Goal: Information Seeking & Learning: Find specific fact

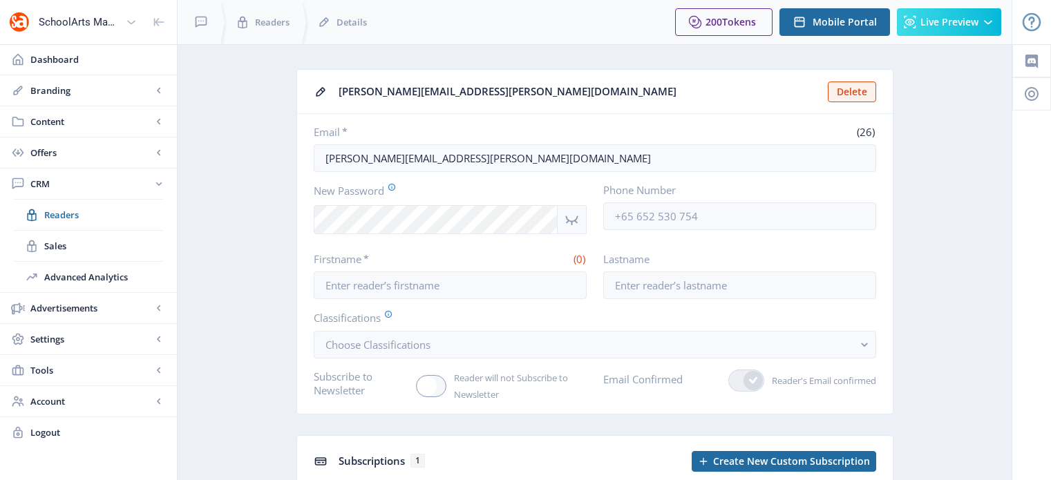
scroll to position [8, 0]
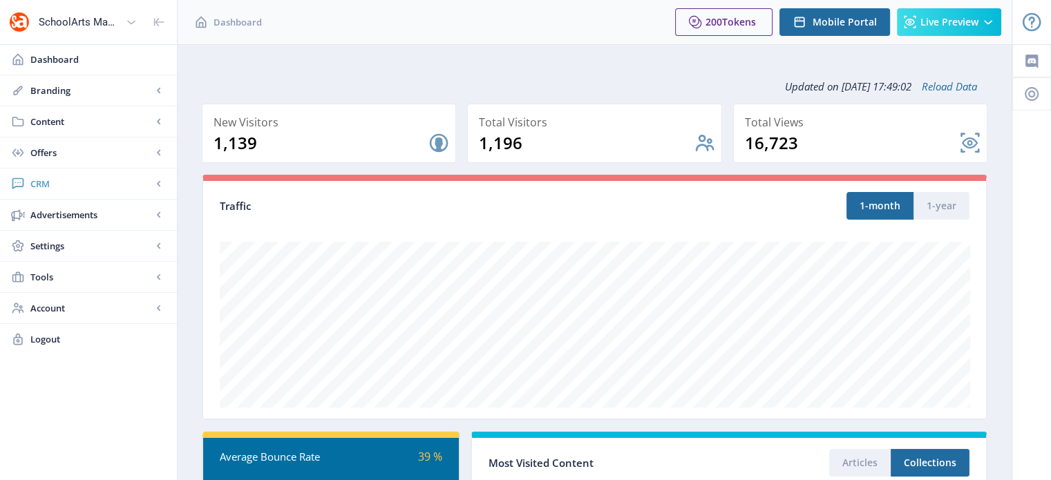
click at [40, 180] on span "CRM" at bounding box center [91, 184] width 122 height 14
click at [61, 204] on link "Readers" at bounding box center [88, 215] width 149 height 30
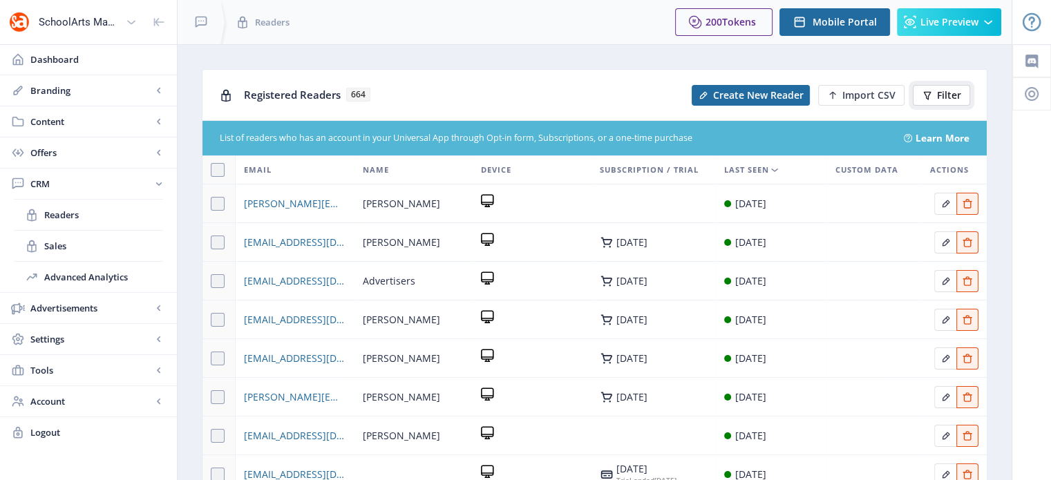
click at [946, 97] on span "Filter" at bounding box center [949, 95] width 24 height 11
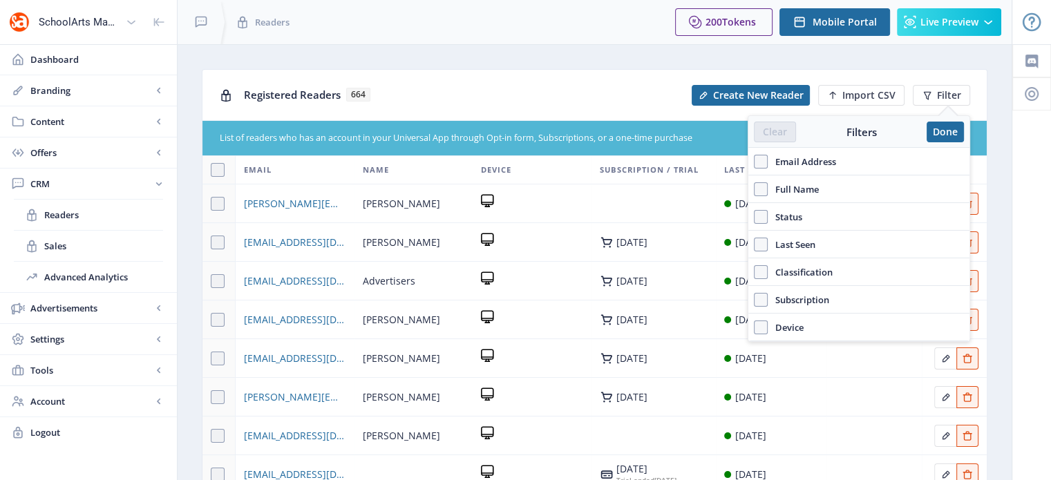
click at [768, 161] on span "Email Address" at bounding box center [802, 161] width 68 height 17
click at [755, 162] on input "Email Address" at bounding box center [754, 162] width 1 height 1
checkbox input "true"
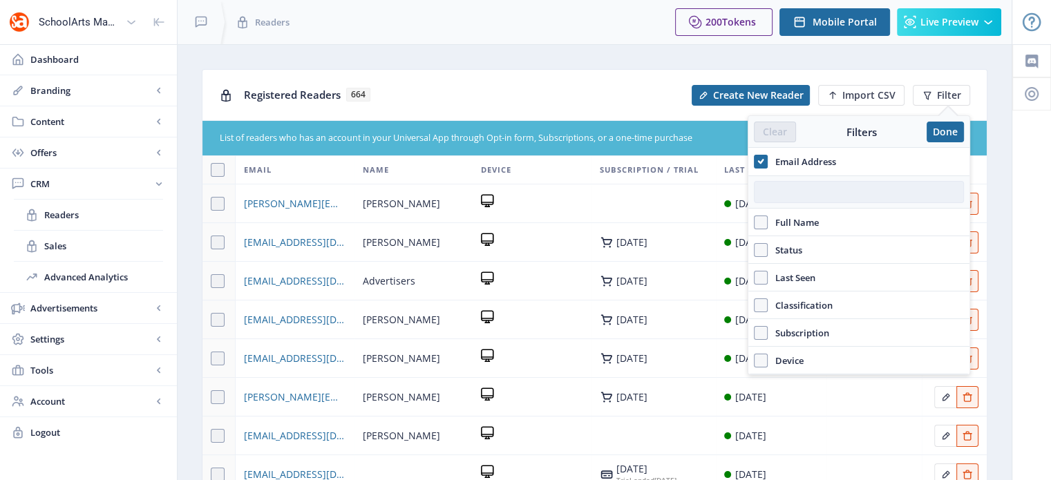
click at [782, 190] on input "text" at bounding box center [859, 192] width 210 height 22
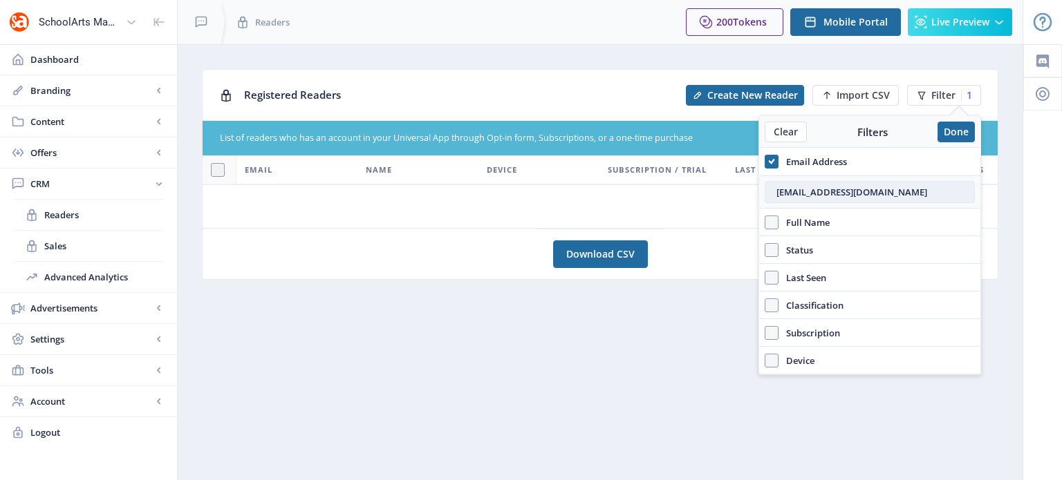
click at [872, 196] on input "nfolger@alasu.edu" at bounding box center [870, 192] width 210 height 22
type input "nfolger@alasu.edu"
click at [954, 131] on button "Done" at bounding box center [955, 132] width 37 height 21
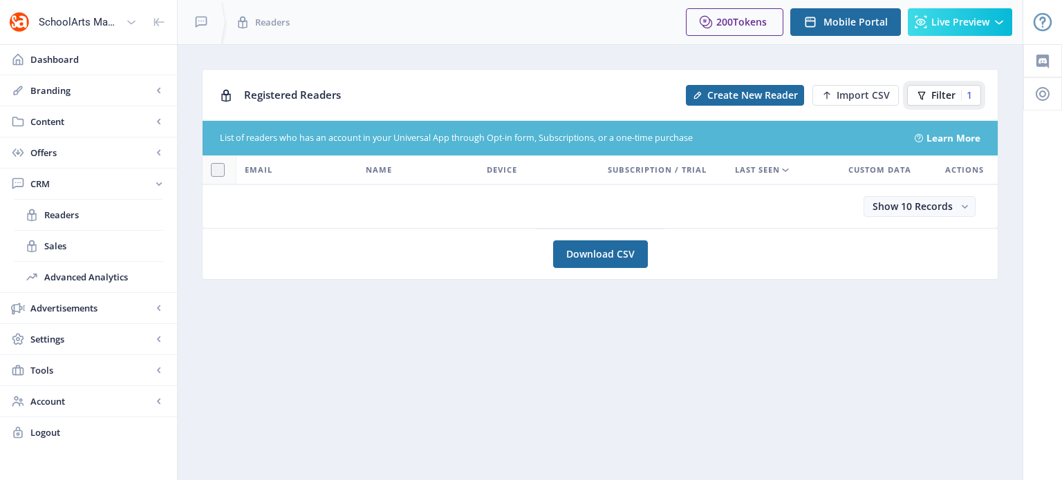
click at [949, 98] on span "Filter" at bounding box center [943, 95] width 24 height 11
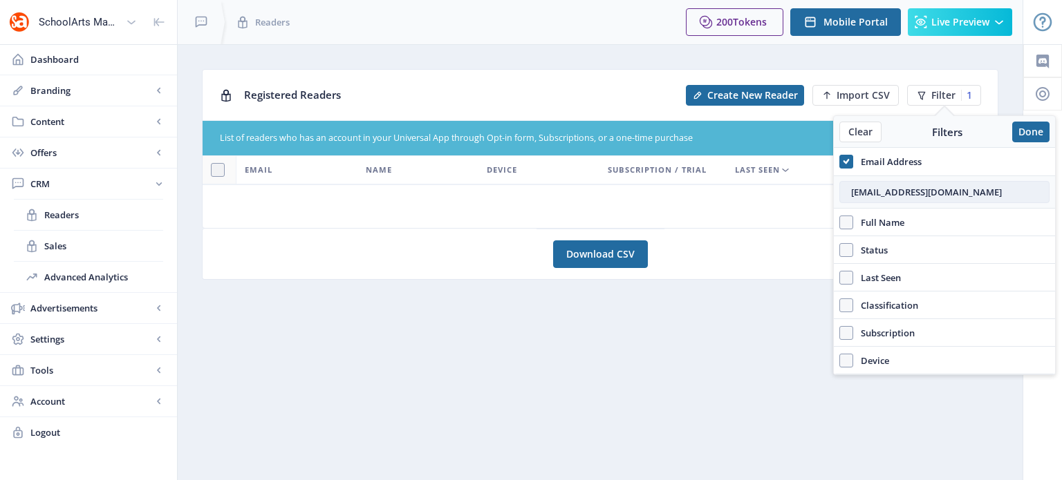
drag, startPoint x: 935, startPoint y: 185, endPoint x: 845, endPoint y: 185, distance: 89.2
click at [845, 185] on input "nfolger@alasu.edu" at bounding box center [944, 192] width 210 height 22
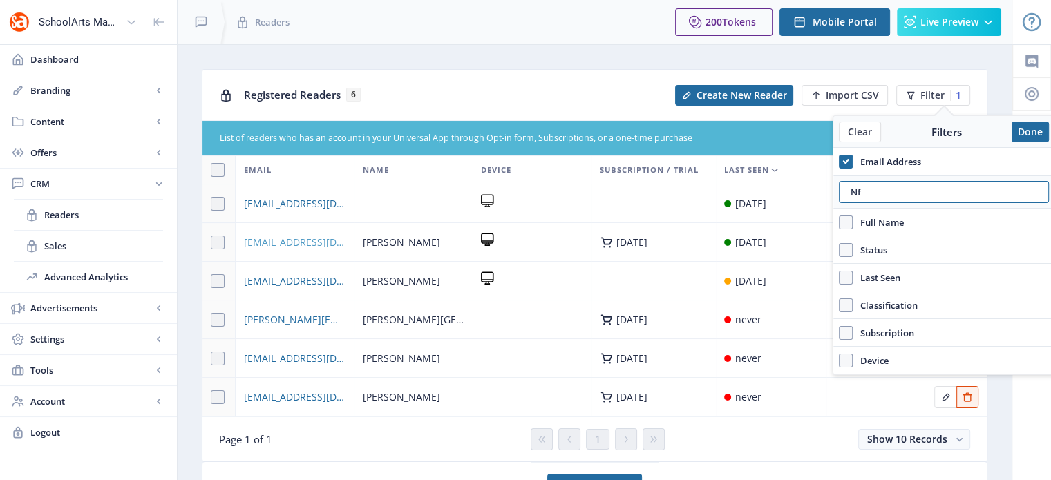
type input "Nf"
click at [290, 247] on span "nfoulger@alasu.edu" at bounding box center [295, 242] width 102 height 17
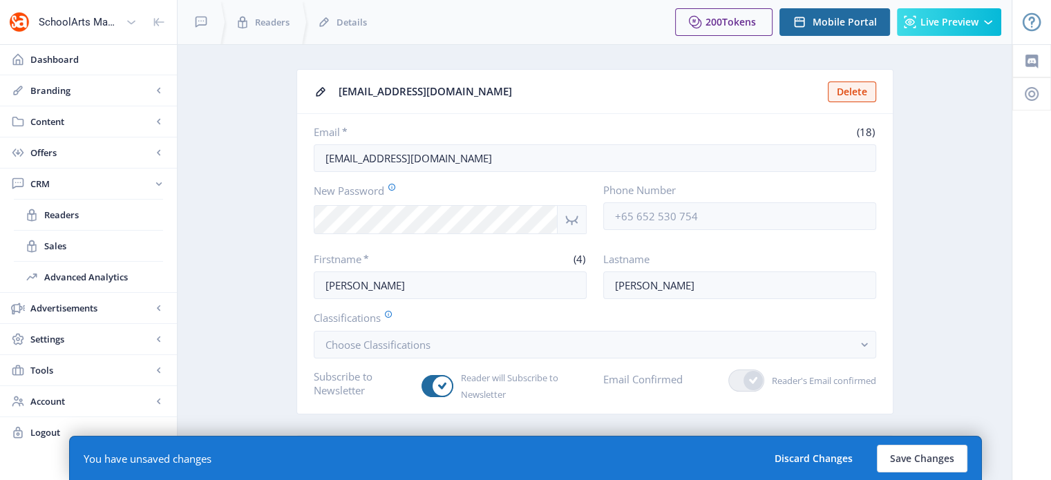
click at [575, 217] on icon "Show password" at bounding box center [571, 220] width 17 height 17
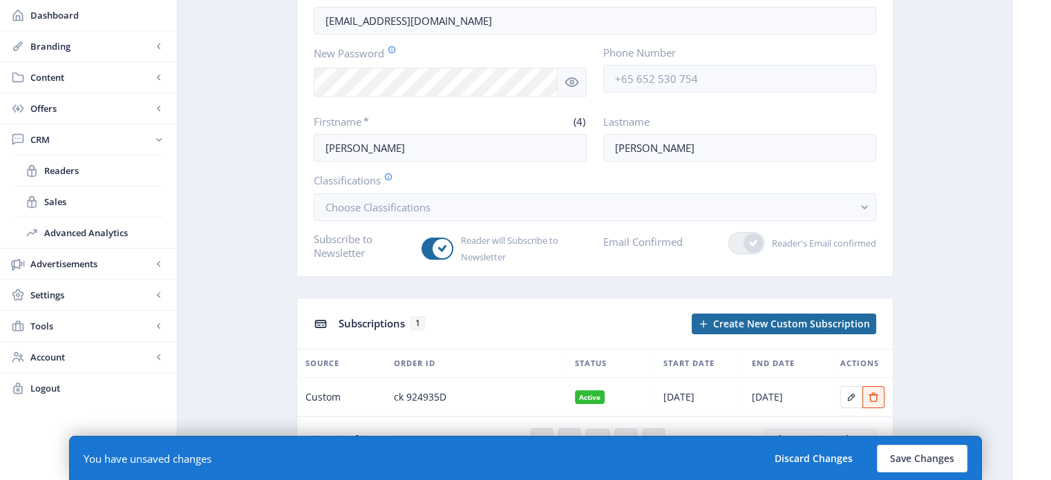
scroll to position [166, 0]
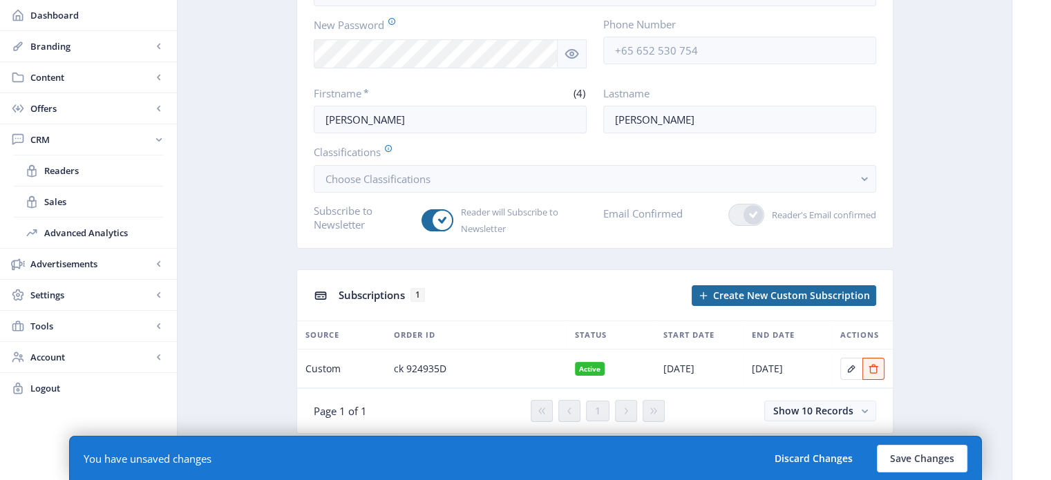
click at [590, 367] on nb-badge "Active" at bounding box center [590, 369] width 30 height 14
